Goal: Task Accomplishment & Management: Use online tool/utility

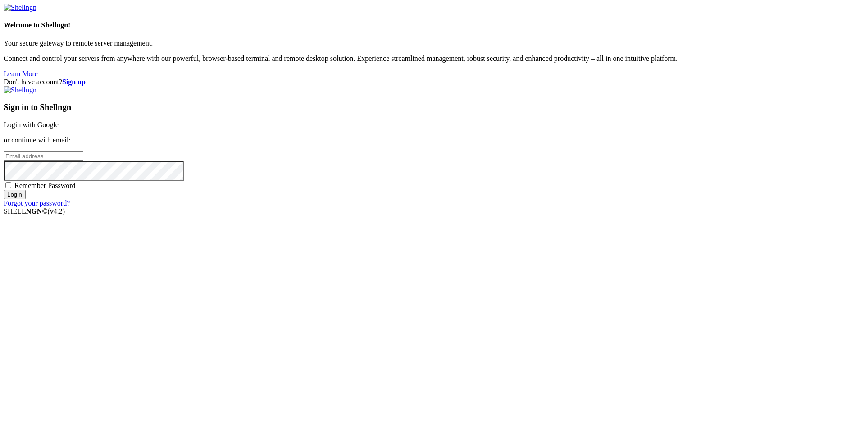
click at [59, 128] on link "Login with Google" at bounding box center [31, 125] width 55 height 8
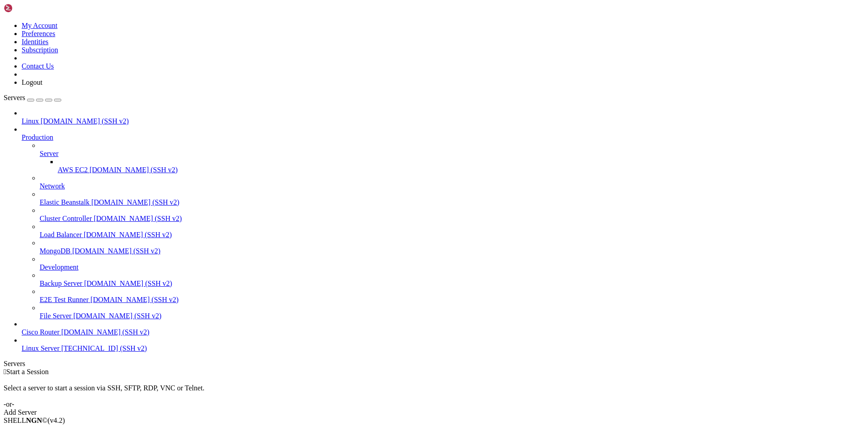
drag, startPoint x: 165, startPoint y: 35, endPoint x: 152, endPoint y: 34, distance: 13.1
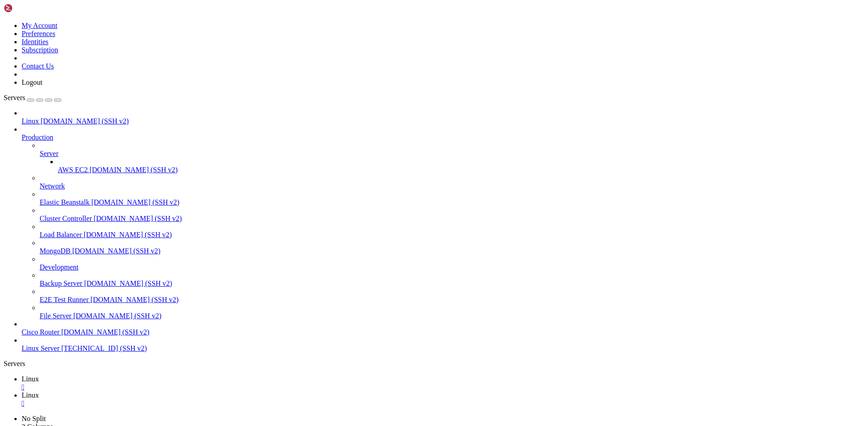
click at [39, 375] on span "Linux" at bounding box center [30, 379] width 17 height 8
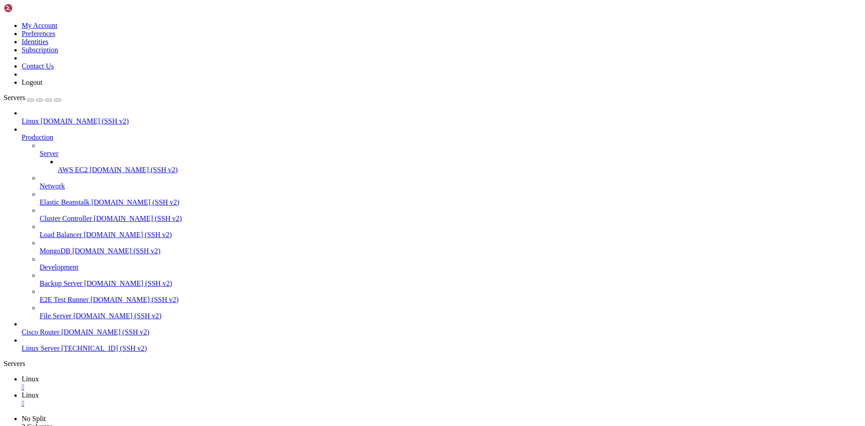
type input "/home/privat"
click at [822, 199] on div "paper-1.20.6-151.jar 19 MB / 44 MB paper-1.20.6-151.jar 44% 44 %" at bounding box center [432, 213] width 865 height 426
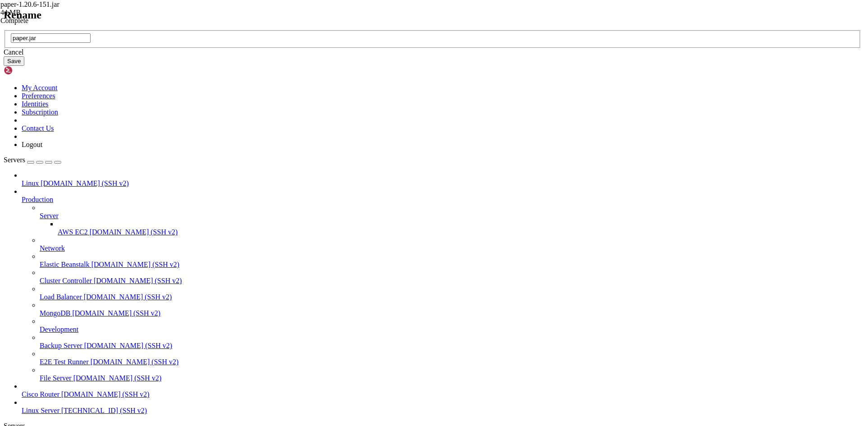
type input "paper.jar"
click at [24, 66] on button "Save" at bounding box center [14, 60] width 21 height 9
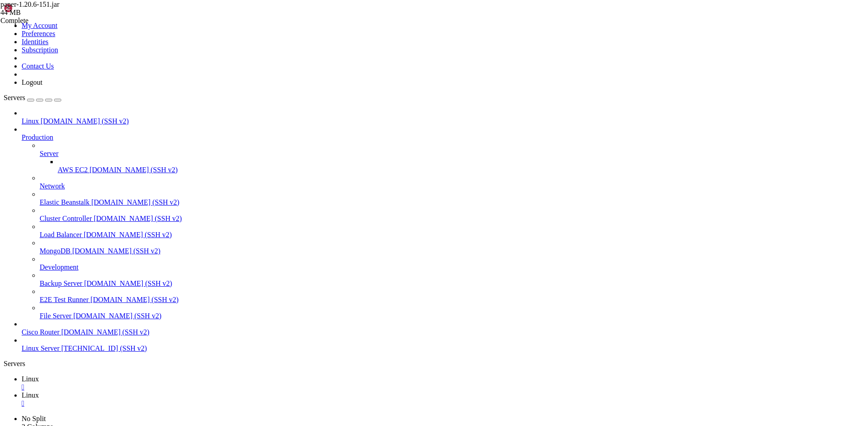
drag, startPoint x: 183, startPoint y: 162, endPoint x: 326, endPoint y: 307, distance: 203.2
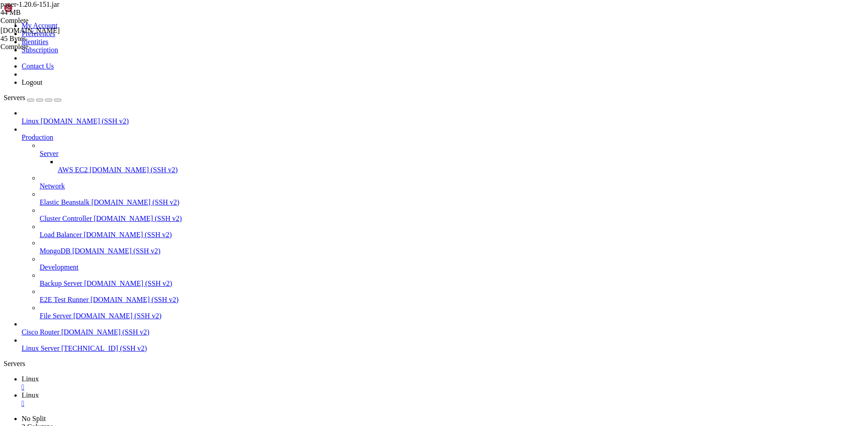
click at [39, 391] on span "Linux" at bounding box center [30, 395] width 17 height 8
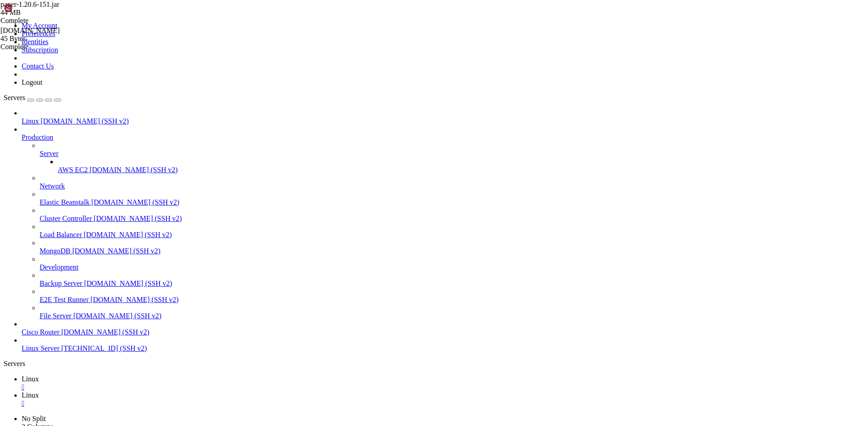
drag, startPoint x: 129, startPoint y: 7, endPoint x: 134, endPoint y: 8, distance: 5.0
click at [39, 375] on span "Linux" at bounding box center [30, 379] width 17 height 8
click at [191, 391] on link "Linux " at bounding box center [442, 399] width 840 height 16
drag, startPoint x: 133, startPoint y: 1155, endPoint x: 119, endPoint y: 1006, distance: 150.2
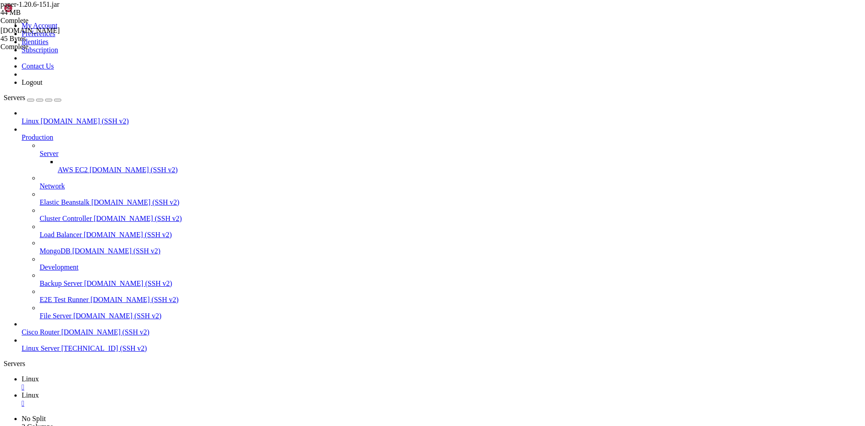
click html "Page up root@tth1:/home/privat# ./[DOMAIN_NAME] bash: ./[DOMAIN_NAME]: Permissi…"
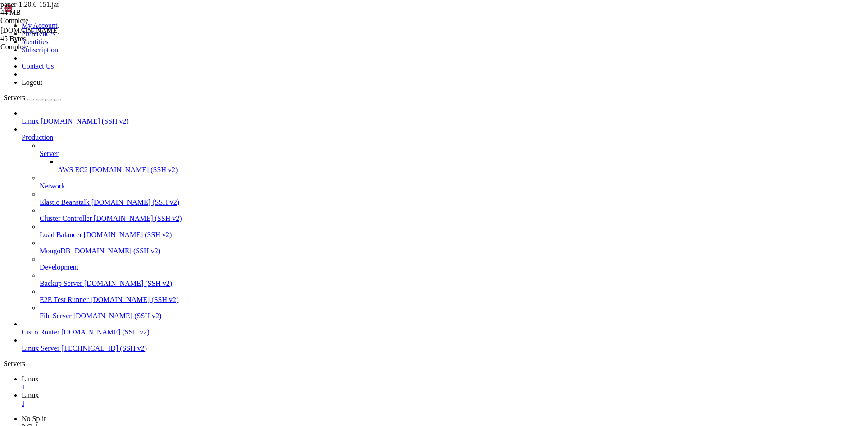
click at [137, 375] on link "Linux " at bounding box center [442, 383] width 840 height 16
drag, startPoint x: 177, startPoint y: 193, endPoint x: 155, endPoint y: 66, distance: 129.0
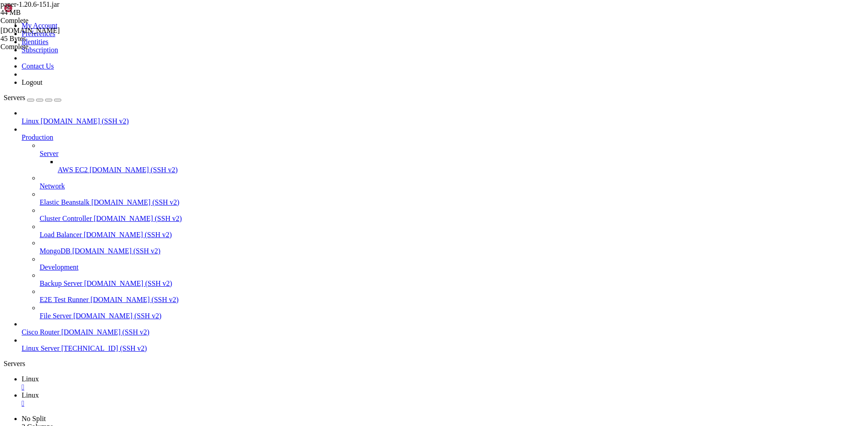
click at [825, 176] on div "paper-1.20.6-151.jar 44 MB Complete [DOMAIN_NAME] 45 Bytes Complete Discord-Lin…" at bounding box center [432, 213] width 865 height 426
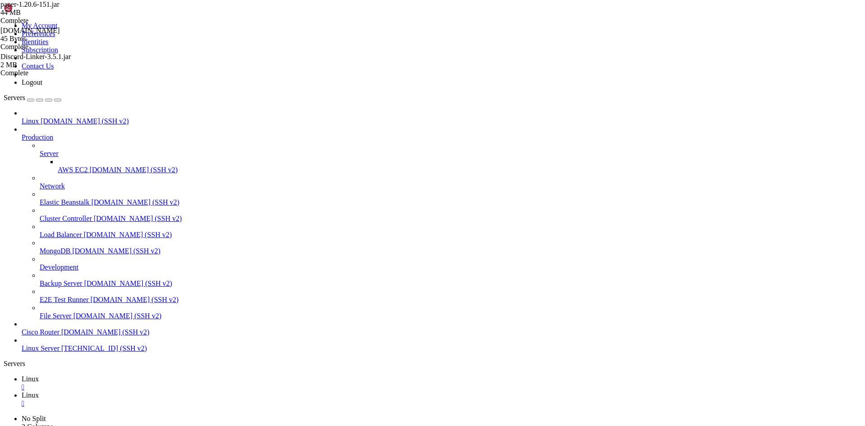
click at [175, 391] on link "Linux " at bounding box center [442, 399] width 840 height 16
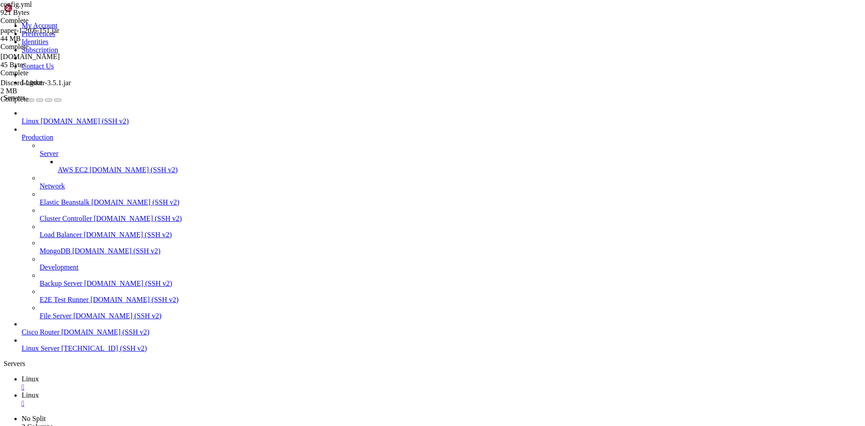
click at [39, 375] on span "Linux" at bounding box center [30, 379] width 17 height 8
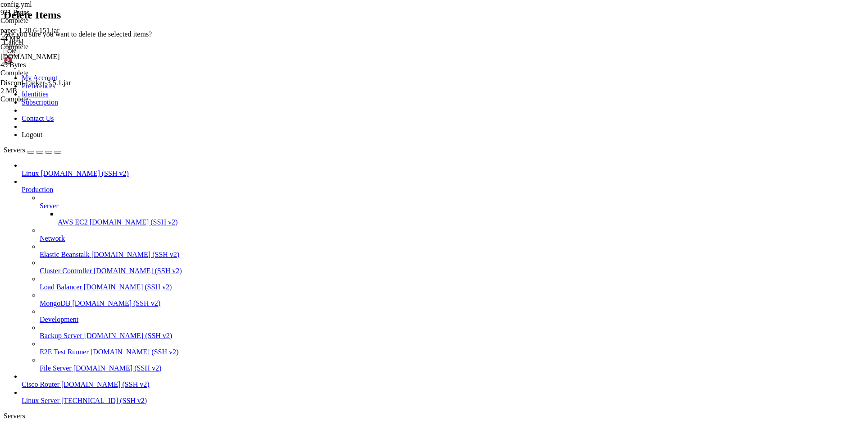
click at [19, 56] on button "OK" at bounding box center [12, 50] width 16 height 9
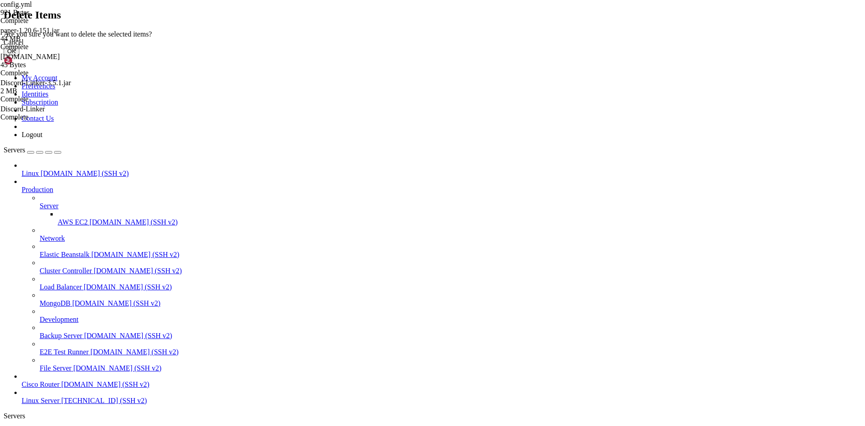
click at [19, 56] on button "OK" at bounding box center [12, 50] width 16 height 9
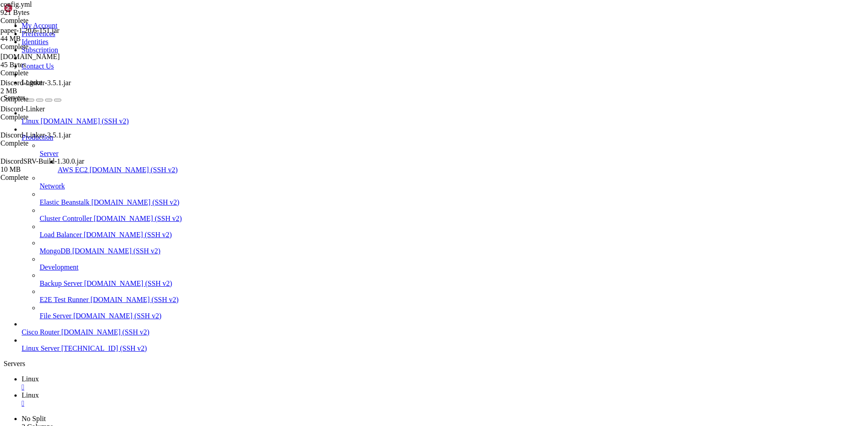
type input "/home/server-privat/plugins/DiscordSRV"
drag, startPoint x: 166, startPoint y: 87, endPoint x: 186, endPoint y: 89, distance: 19.9
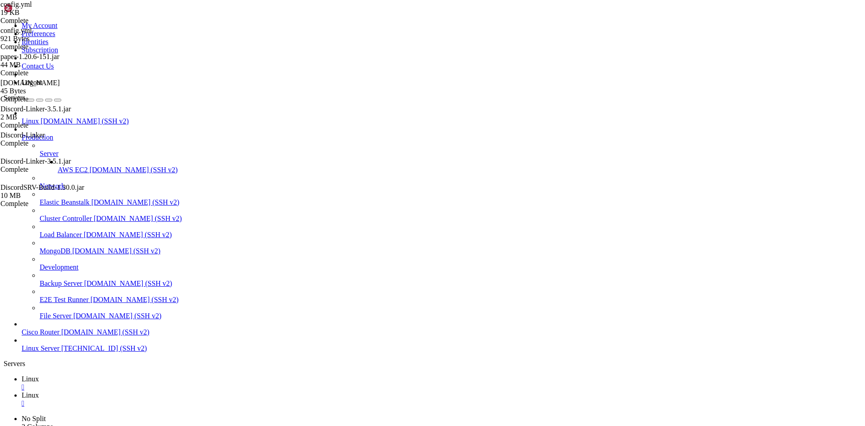
paste textarea "MTQwOTIxNDUwMjAzMzE2MjQwMA.GGl2L2.ZwR-ZkM5baBViC15FflA3C63xg9VMYY9JfBYbQ"
drag, startPoint x: 195, startPoint y: 175, endPoint x: 243, endPoint y: 175, distance: 47.3
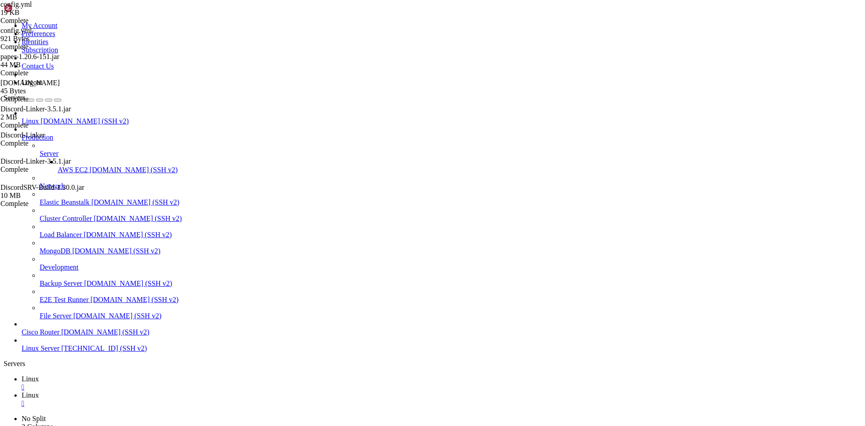
paste textarea "1409194410637394083"
drag, startPoint x: 207, startPoint y: 191, endPoint x: 253, endPoint y: 192, distance: 46.4
paste textarea "140921491460168108"
drag, startPoint x: 188, startPoint y: 207, endPoint x: 309, endPoint y: 208, distance: 120.7
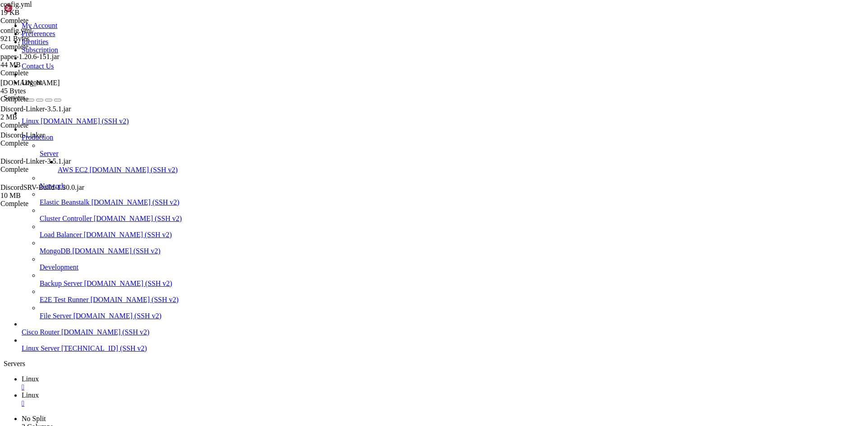
type textarea "DiscordInviteLink: "[URL][DOMAIN_NAME]""
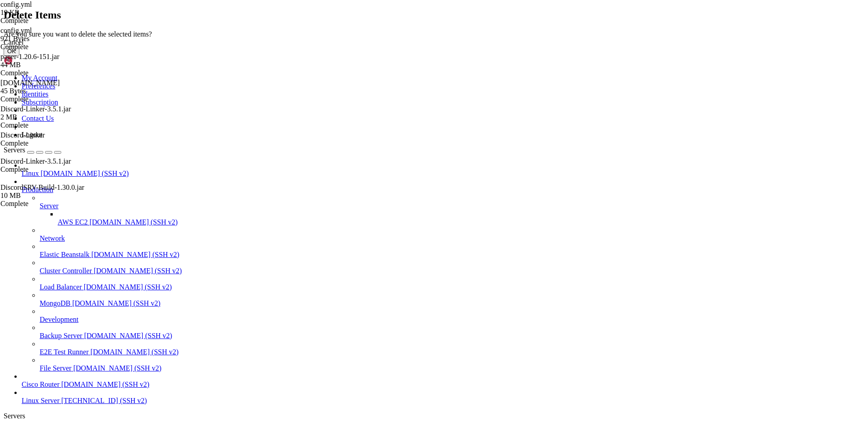
click at [19, 56] on button "OK" at bounding box center [12, 50] width 16 height 9
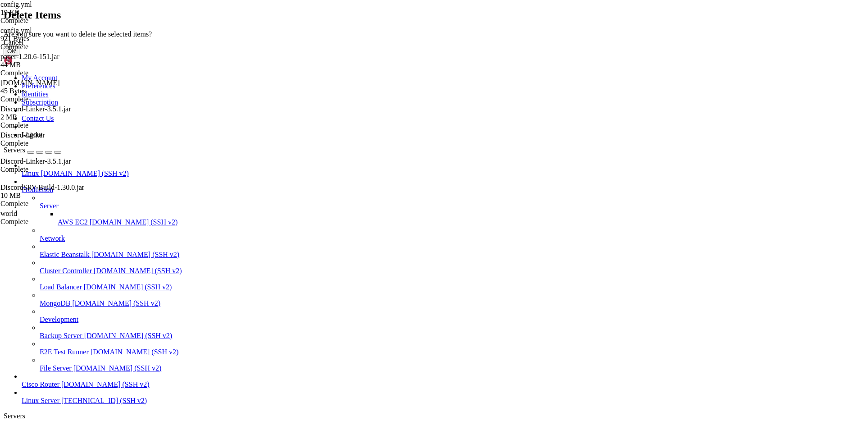
click at [19, 56] on button "OK" at bounding box center [12, 50] width 16 height 9
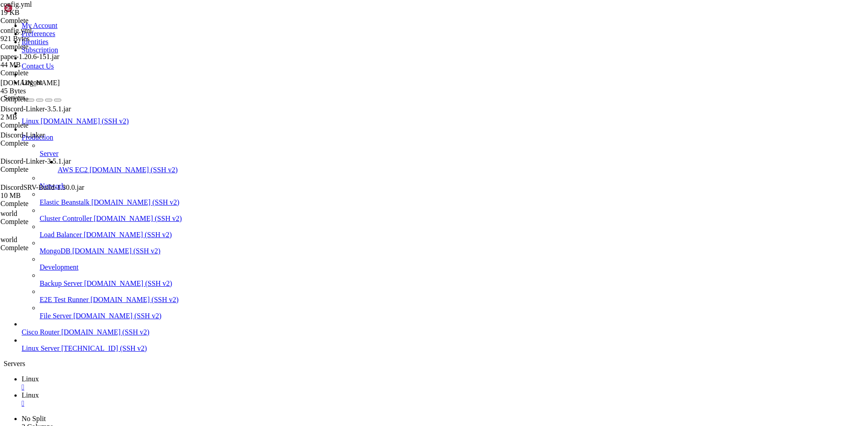
type input "/home/server-privat/plugins"
